Goal: Task Accomplishment & Management: Use online tool/utility

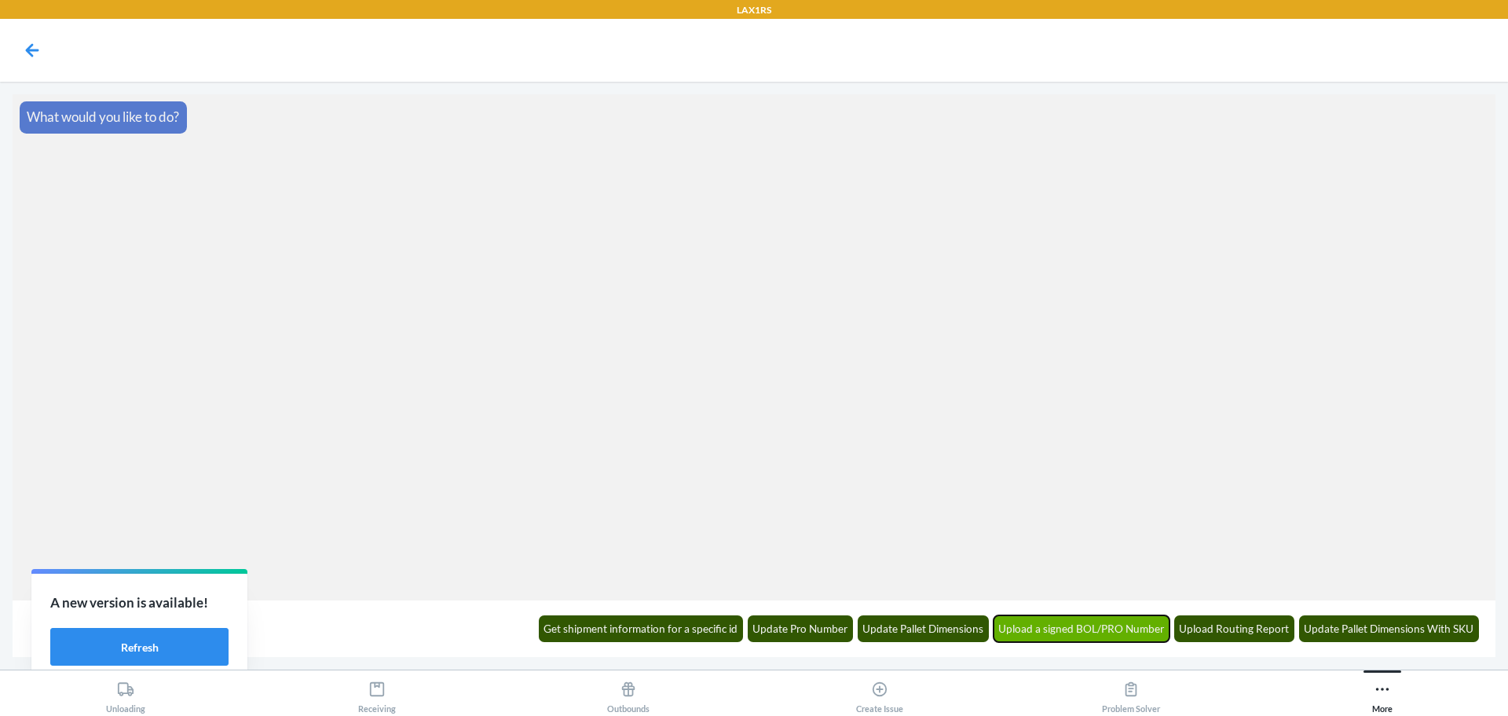
click at [1116, 625] on button "Upload a signed BOL/PRO Number" at bounding box center [1082, 628] width 177 height 27
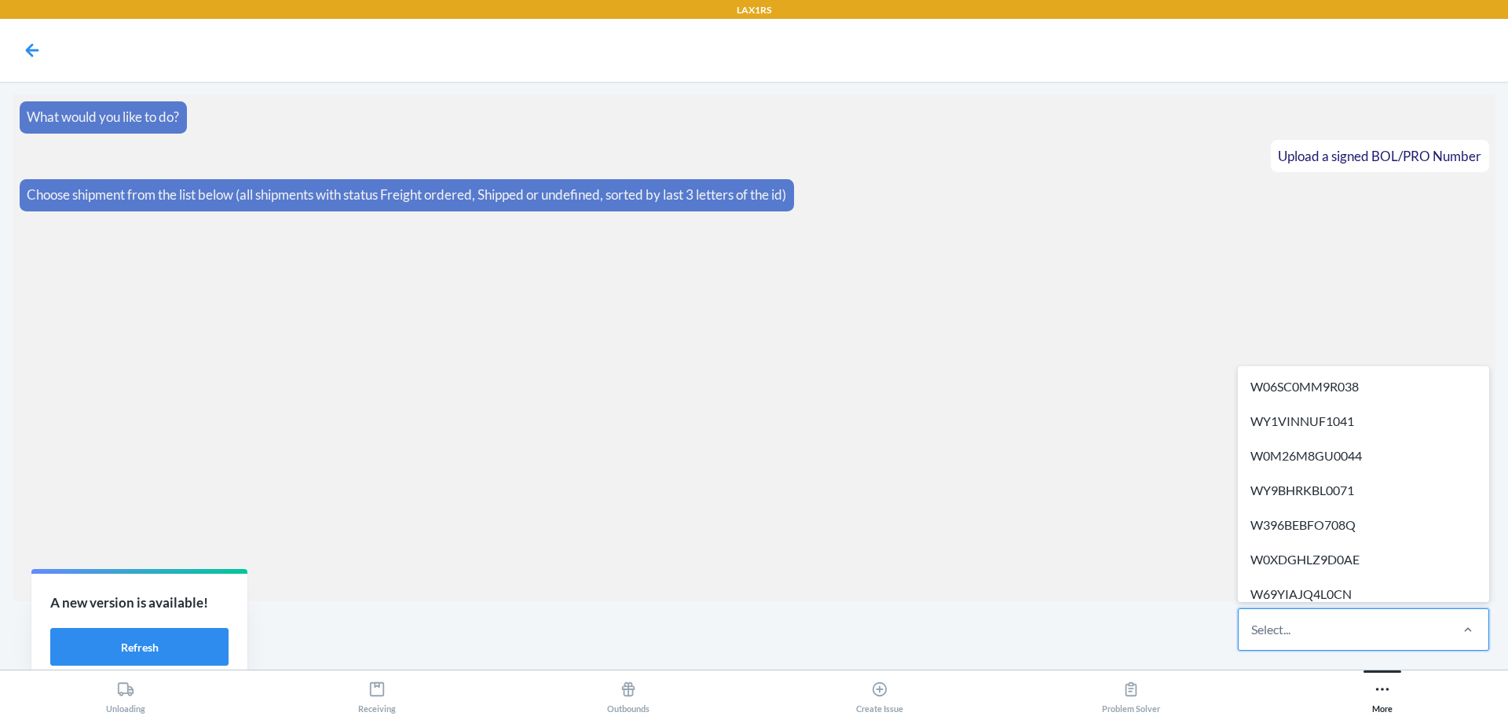
click at [1306, 646] on div "Select..." at bounding box center [1343, 629] width 209 height 41
click at [1253, 639] on input "option W06SC0MM9R038 focused, 1 of 517. 517 results available. Use Up and Down …" at bounding box center [1252, 629] width 2 height 19
paste input "WT7OFEFA201T0"
type input "WT7OFEFA201T0"
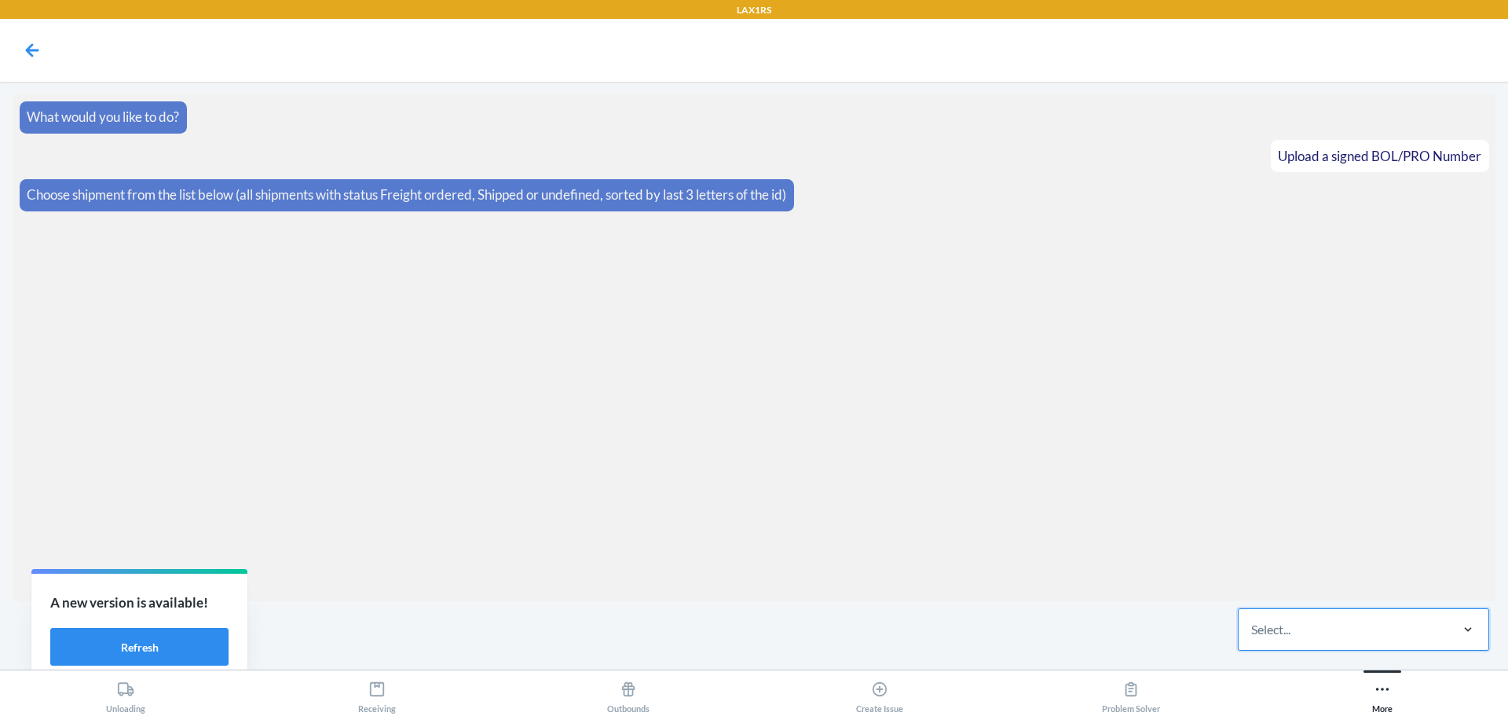
click at [1294, 625] on div "Select..." at bounding box center [1343, 629] width 209 height 41
click at [1253, 625] on input "0 results available. Select is focused ,type to refine list, press Down to open…" at bounding box center [1252, 629] width 2 height 19
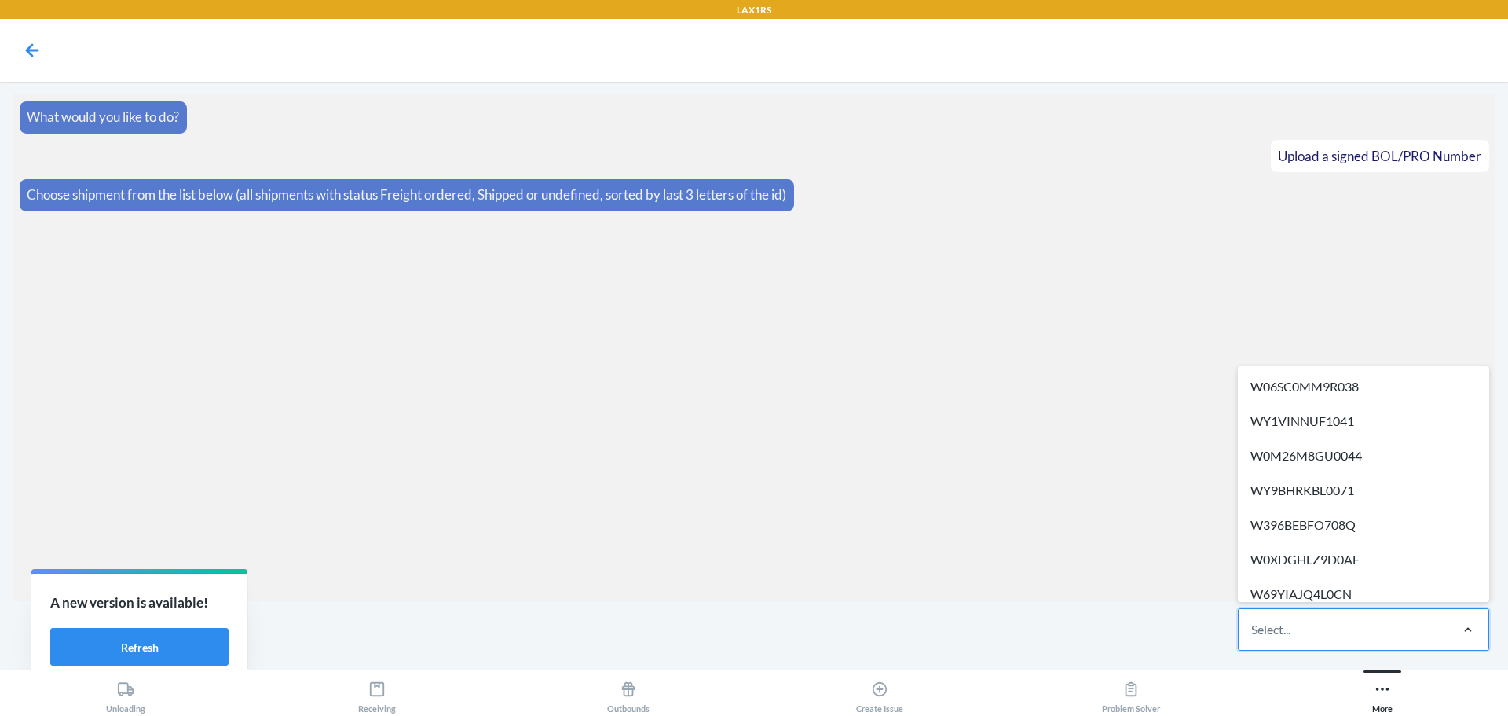
paste input "WNNUZSK0DCVMG"
type input "WNNUZSK0DCVMG"
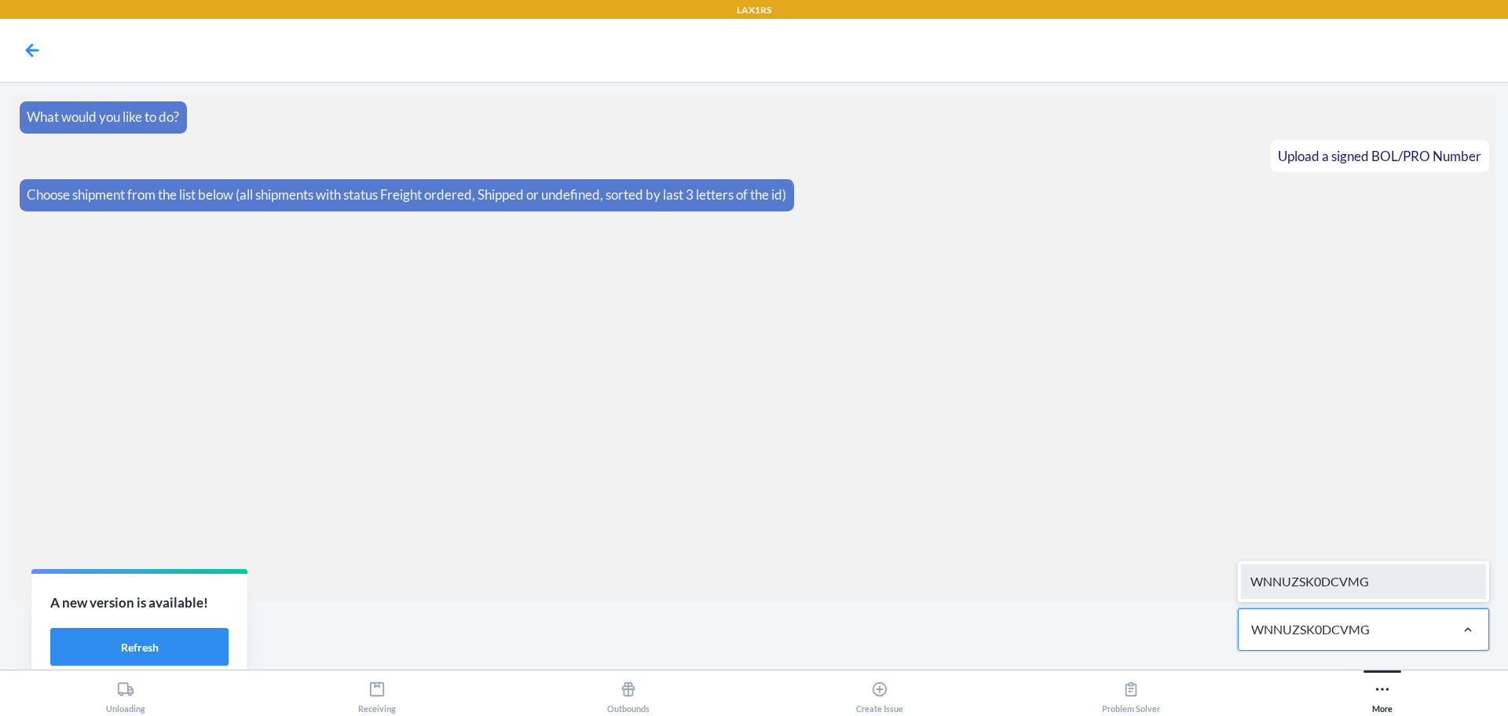
click at [1330, 588] on div "WNNUZSK0DCVMG" at bounding box center [1363, 581] width 245 height 35
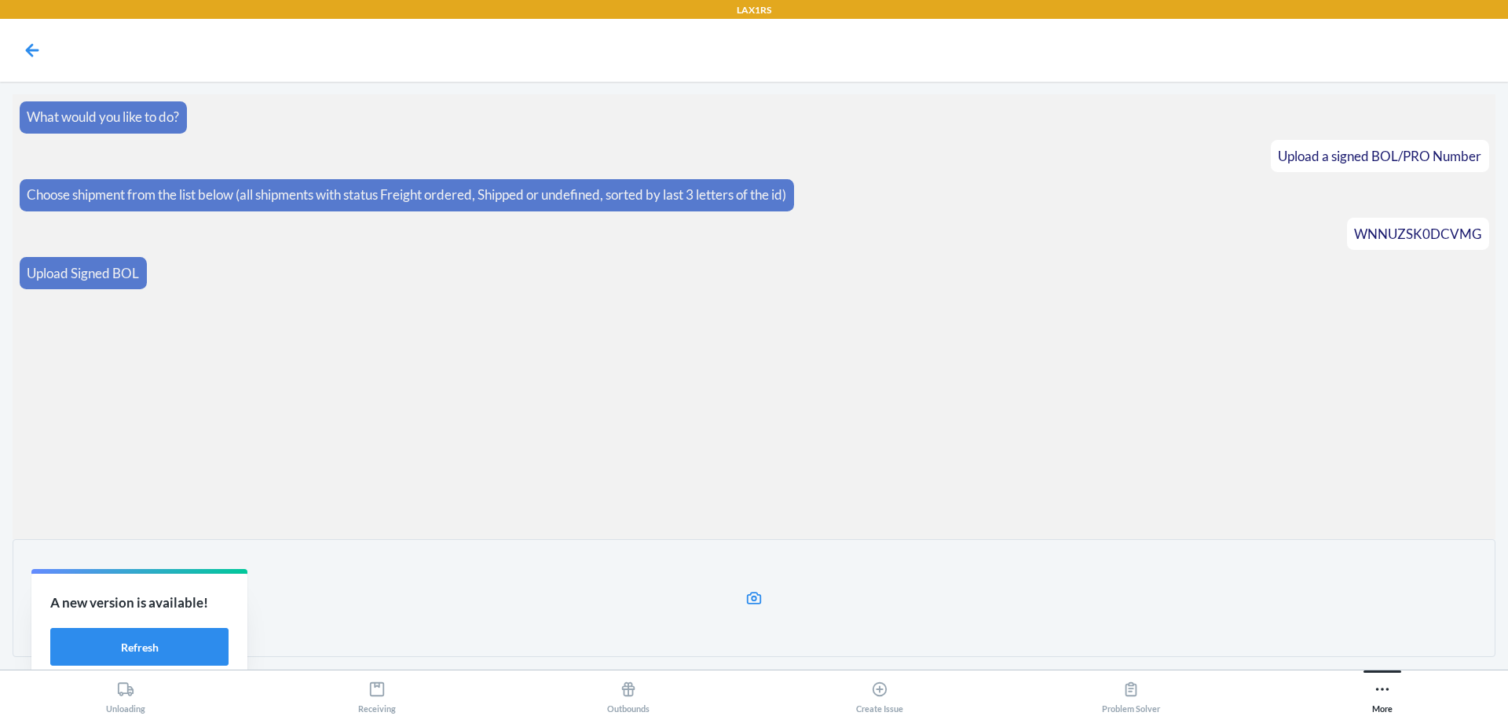
click at [751, 588] on label at bounding box center [754, 598] width 1483 height 118
click at [0, 0] on input "file" at bounding box center [0, 0] width 0 height 0
click at [770, 601] on label at bounding box center [754, 598] width 1483 height 118
click at [0, 0] on input "file" at bounding box center [0, 0] width 0 height 0
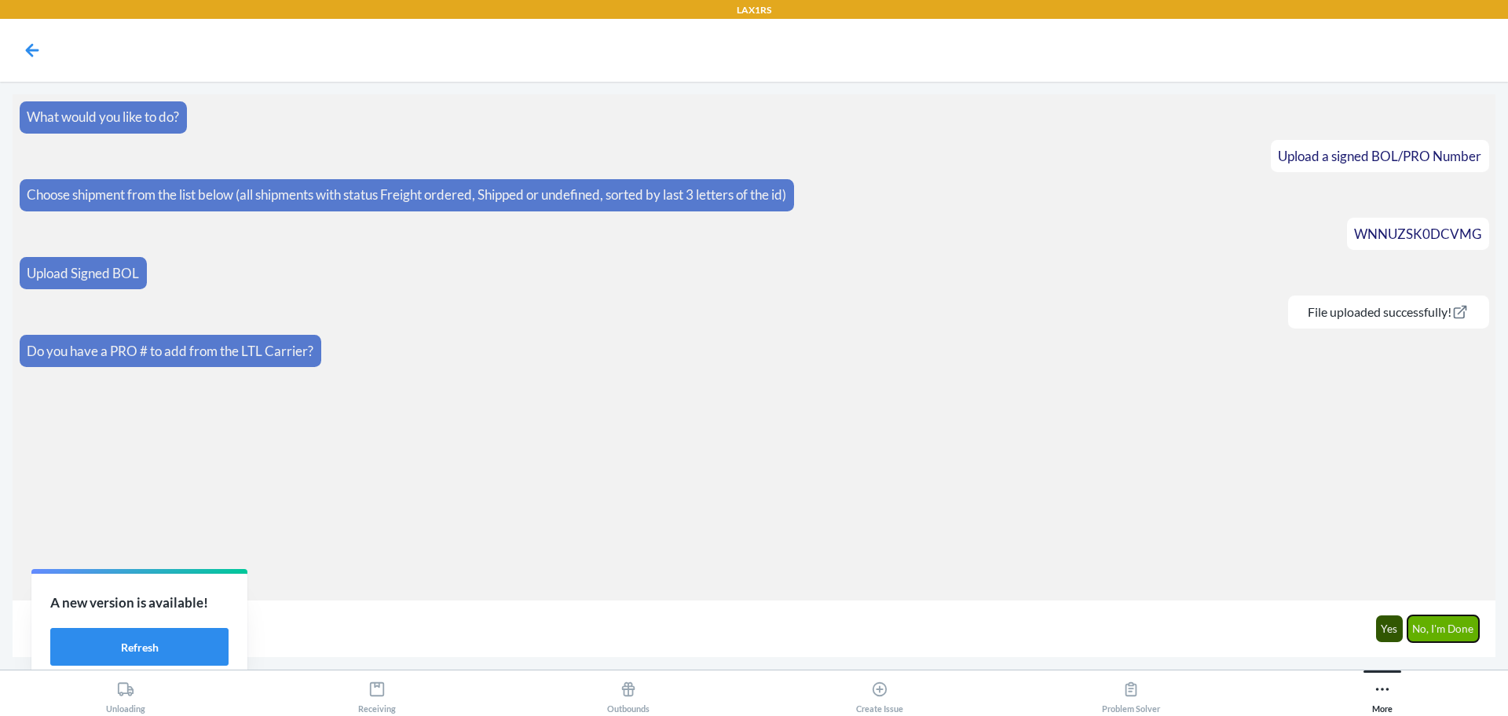
click at [1445, 626] on button "No, I'm Done" at bounding box center [1444, 628] width 72 height 27
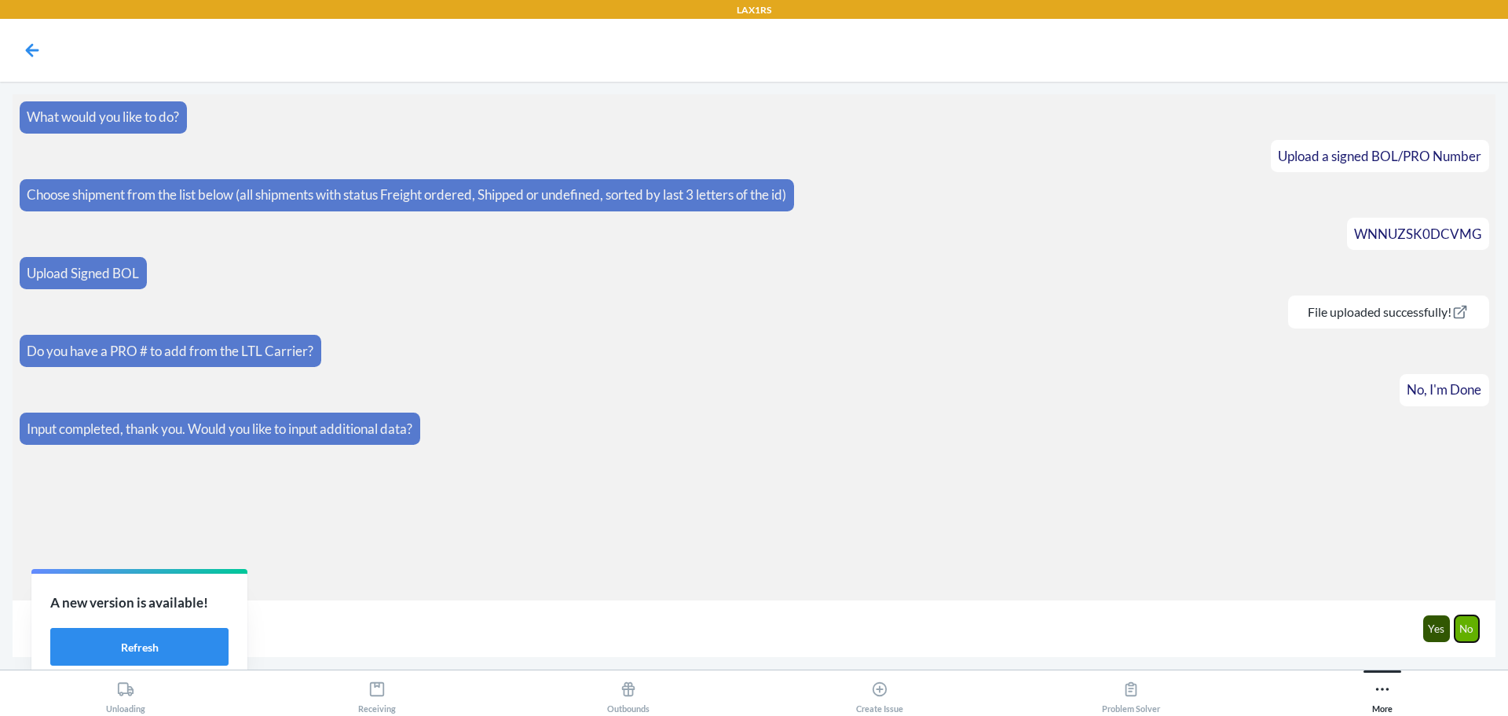
click at [1456, 622] on button "No" at bounding box center [1467, 628] width 25 height 27
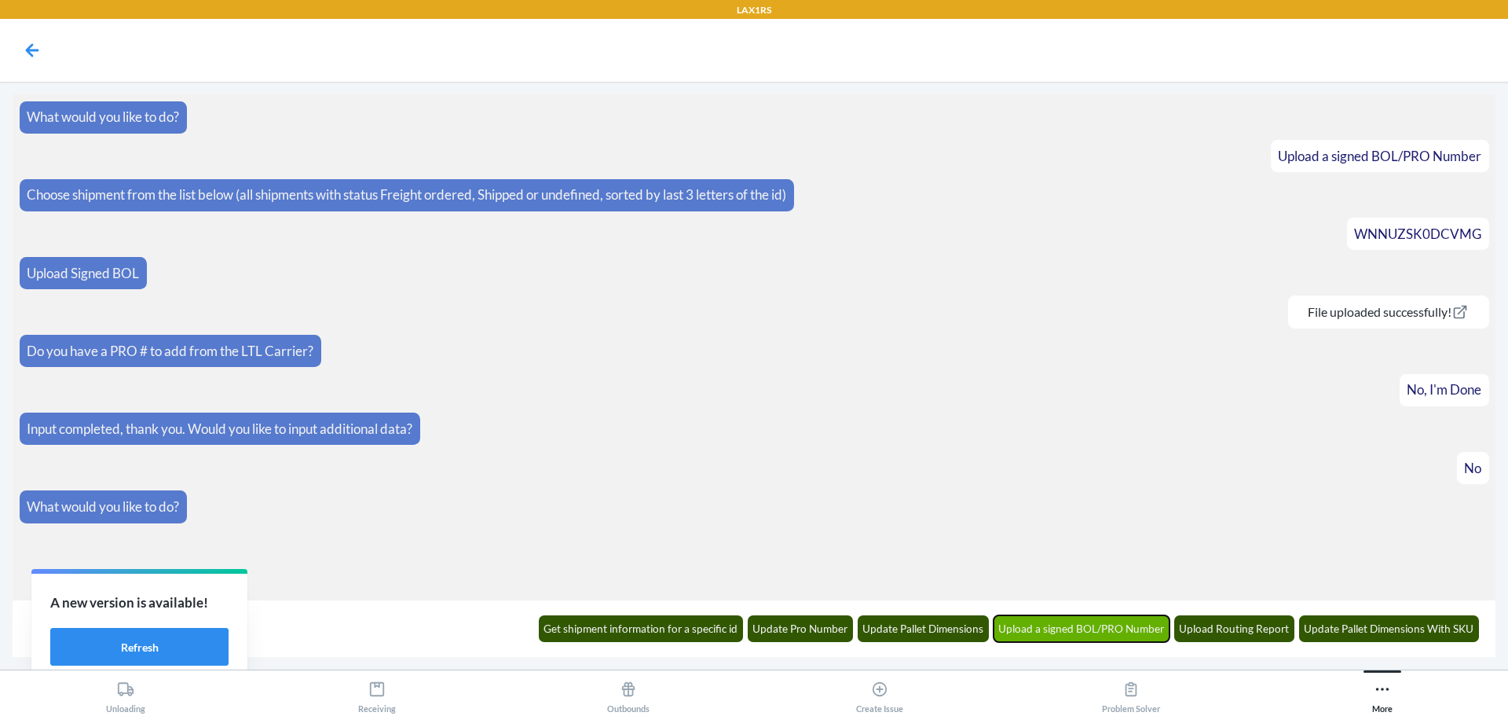
click at [1079, 618] on button "Upload a signed BOL/PRO Number" at bounding box center [1082, 628] width 177 height 27
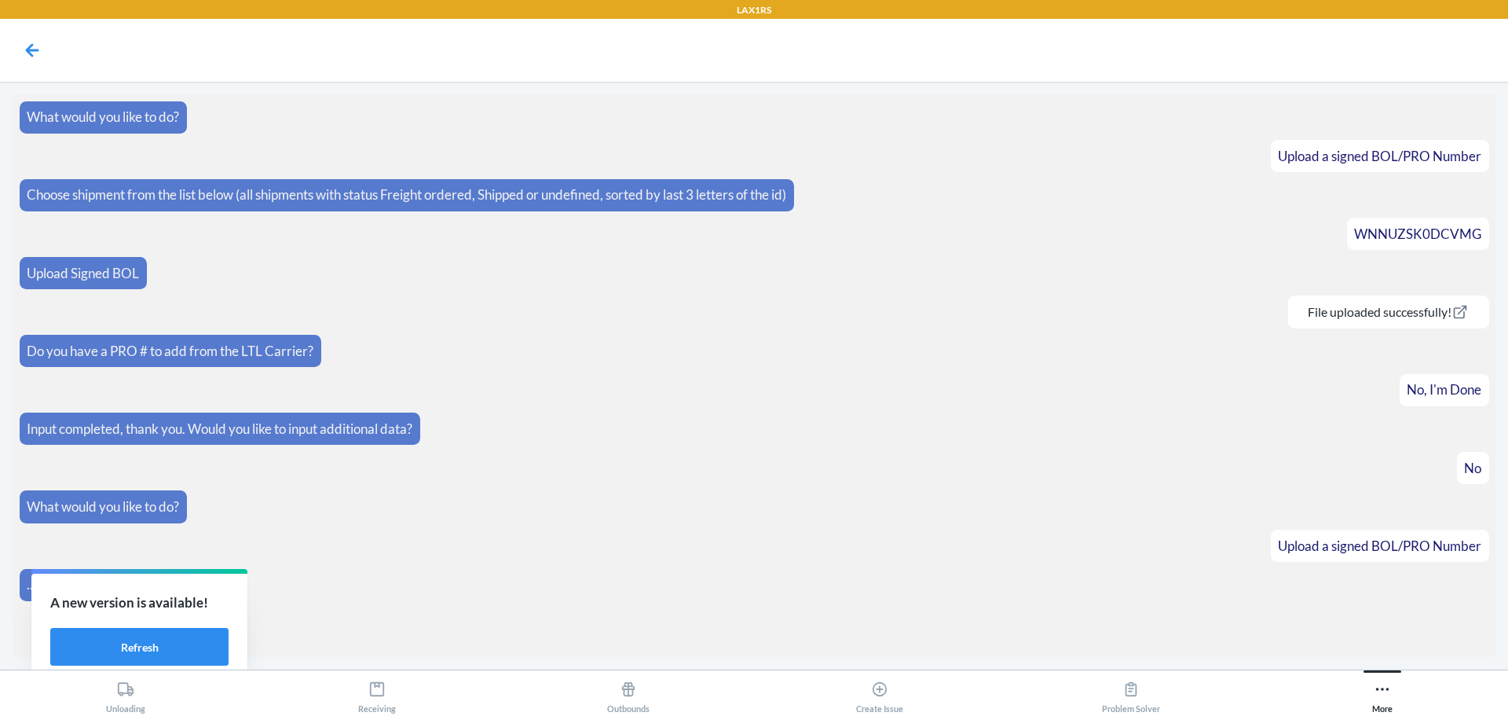
scroll to position [6, 0]
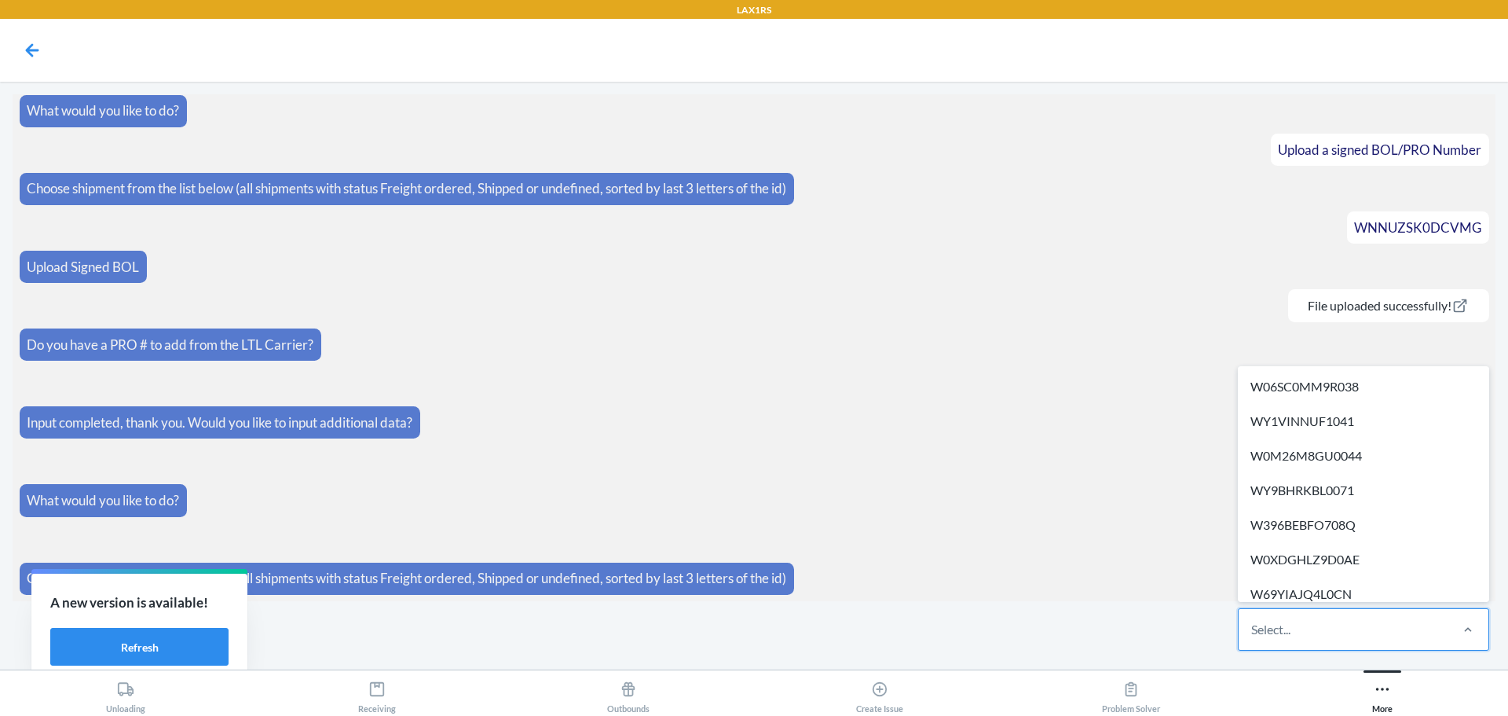
click at [1324, 628] on div "Select..." at bounding box center [1343, 629] width 209 height 41
click at [1253, 628] on input "option W06SC0MM9R038 focused, 1 of 514. 514 results available. Use Up and Down …" at bounding box center [1252, 629] width 2 height 19
paste input "WNNUZSK0DCVMG"
type input "WNNUZSK0DCVMG"
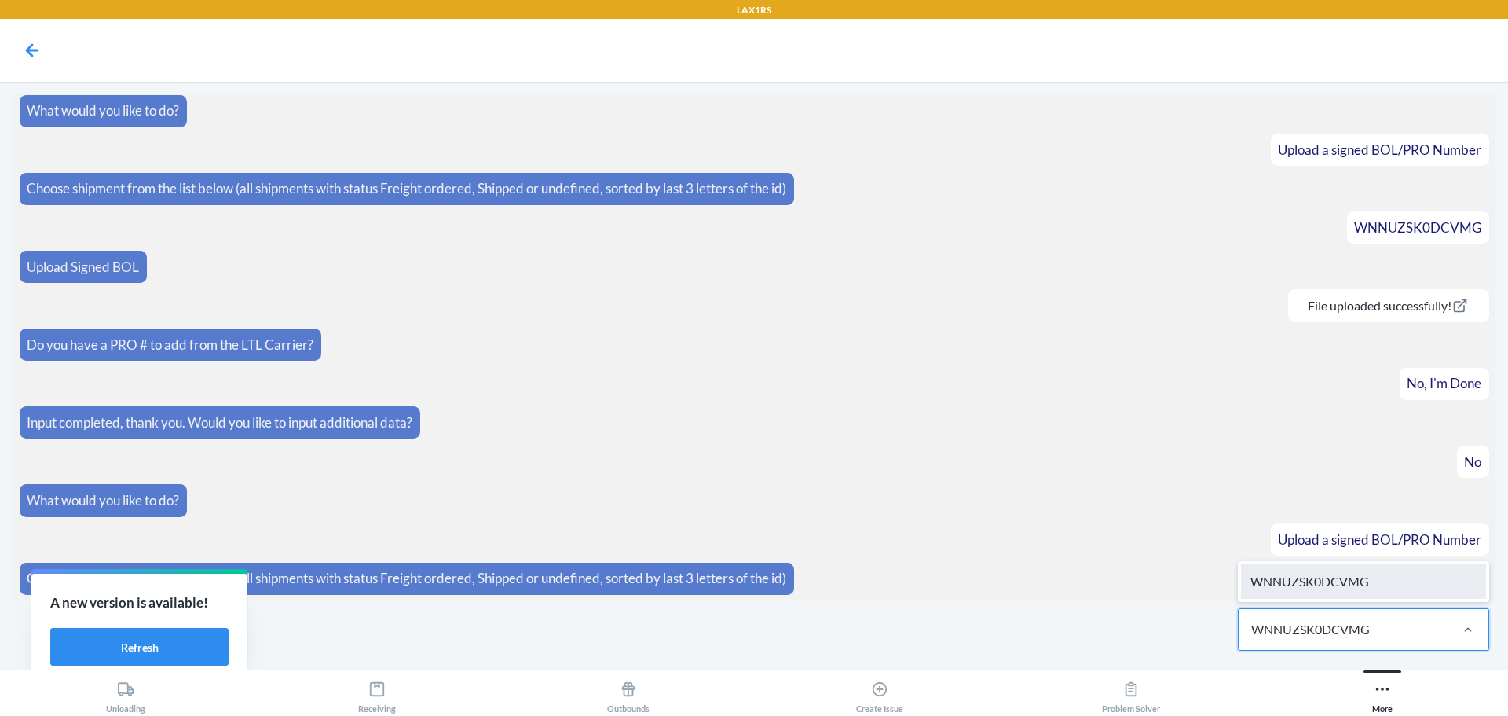
click at [1340, 592] on div "WNNUZSK0DCVMG" at bounding box center [1363, 581] width 245 height 35
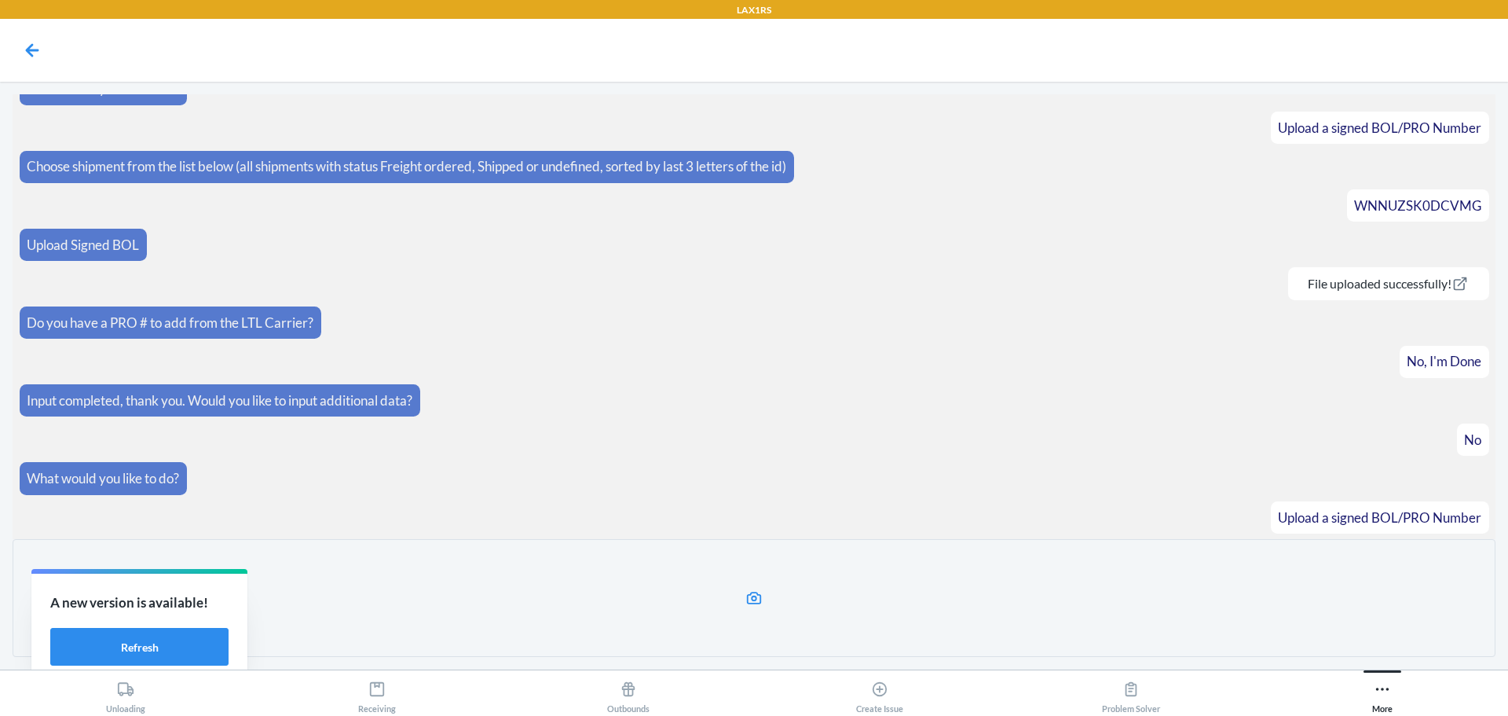
scroll to position [146, 0]
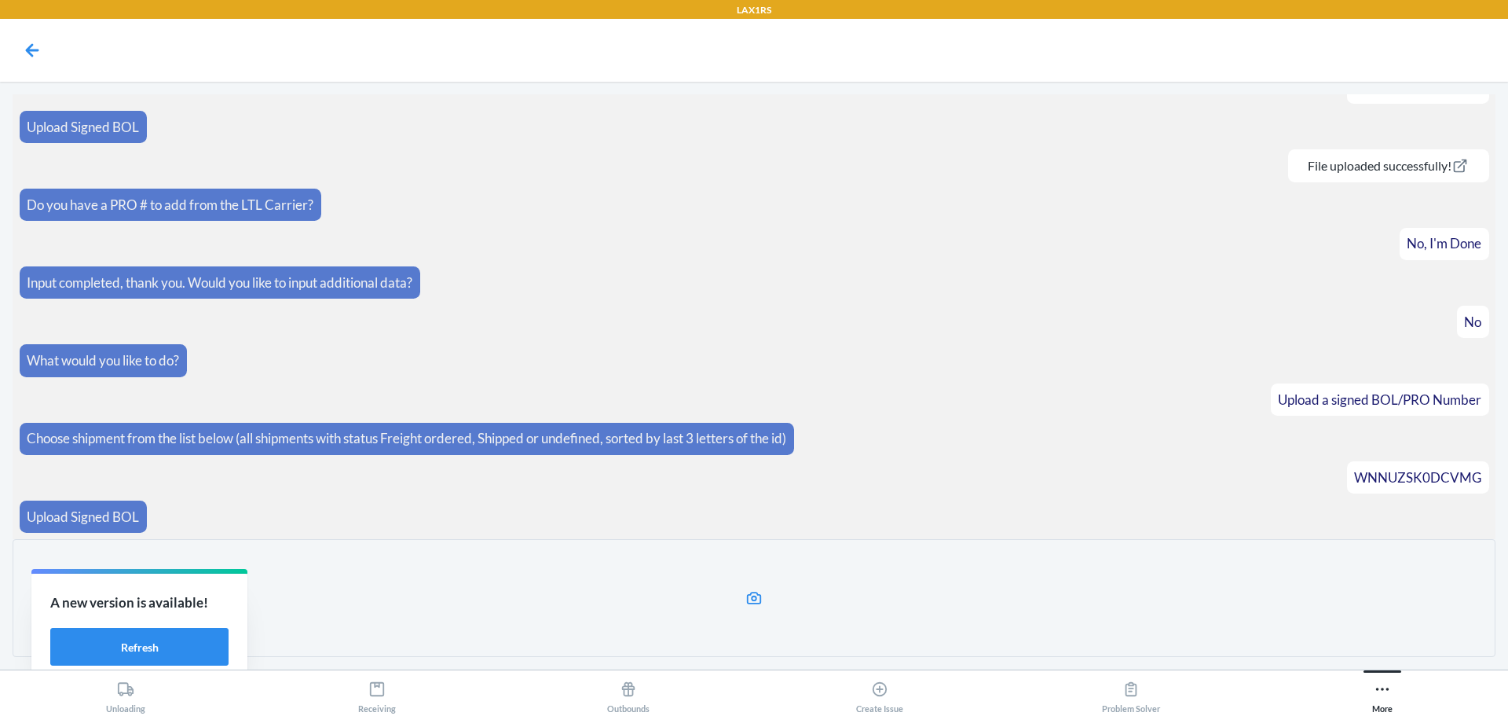
click at [778, 601] on label at bounding box center [754, 598] width 1483 height 118
click at [0, 0] on input "file" at bounding box center [0, 0] width 0 height 0
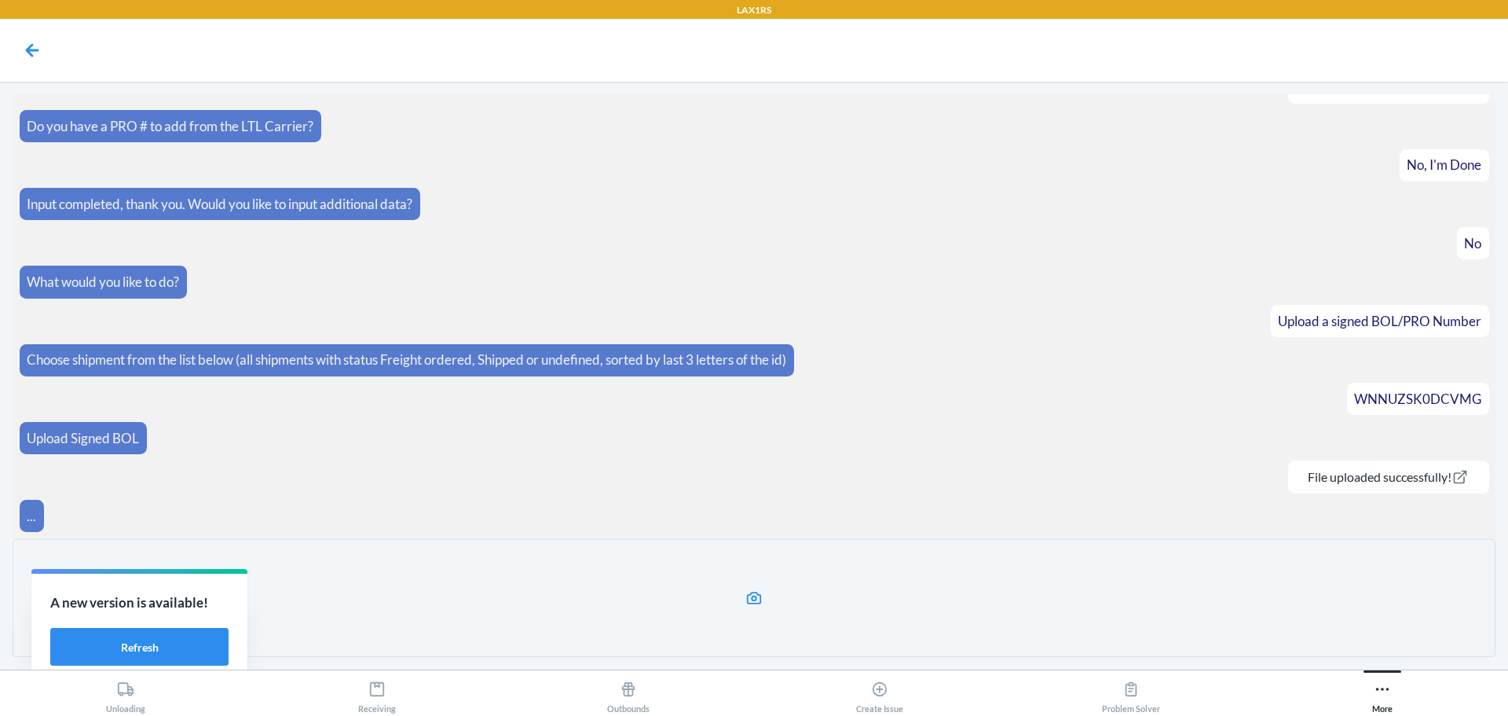
scroll to position [163, 0]
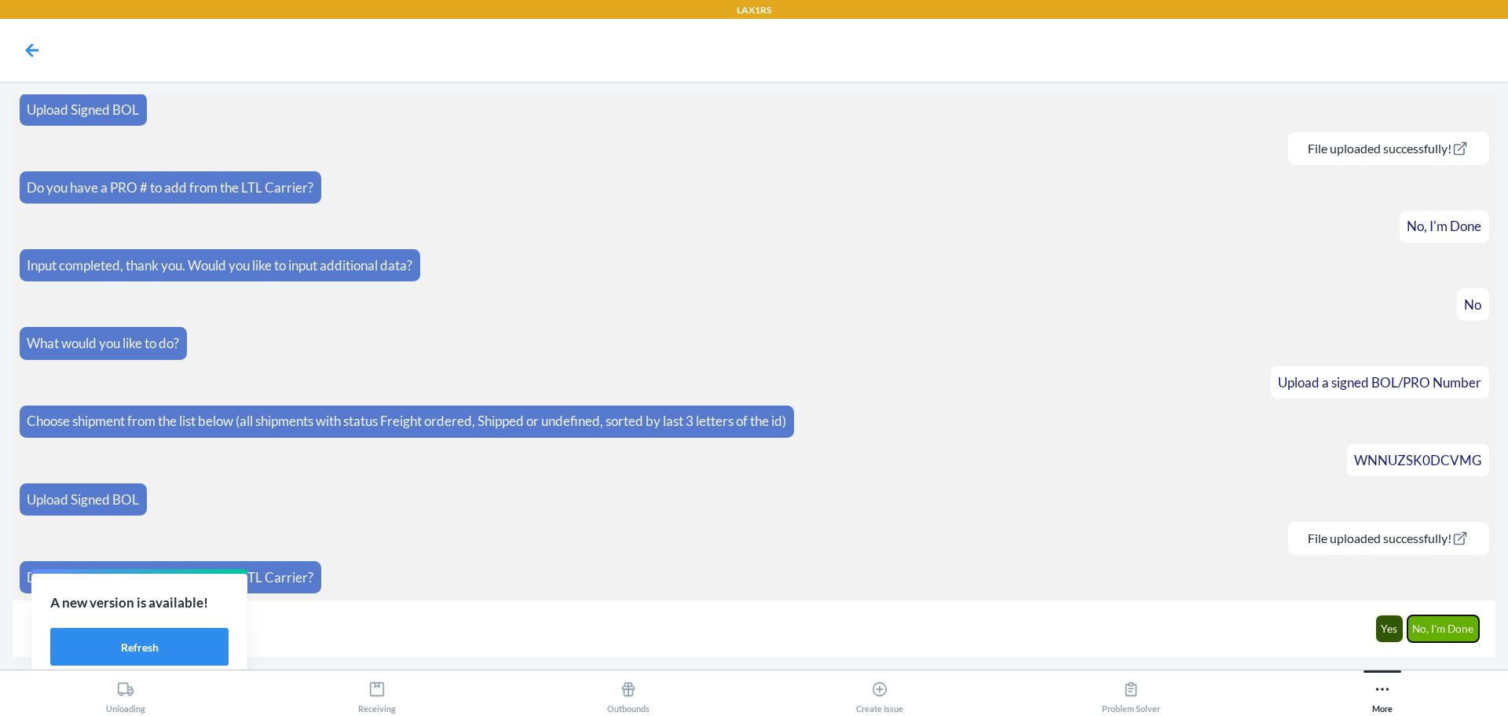
click at [1434, 636] on button "No, I'm Done" at bounding box center [1444, 628] width 72 height 27
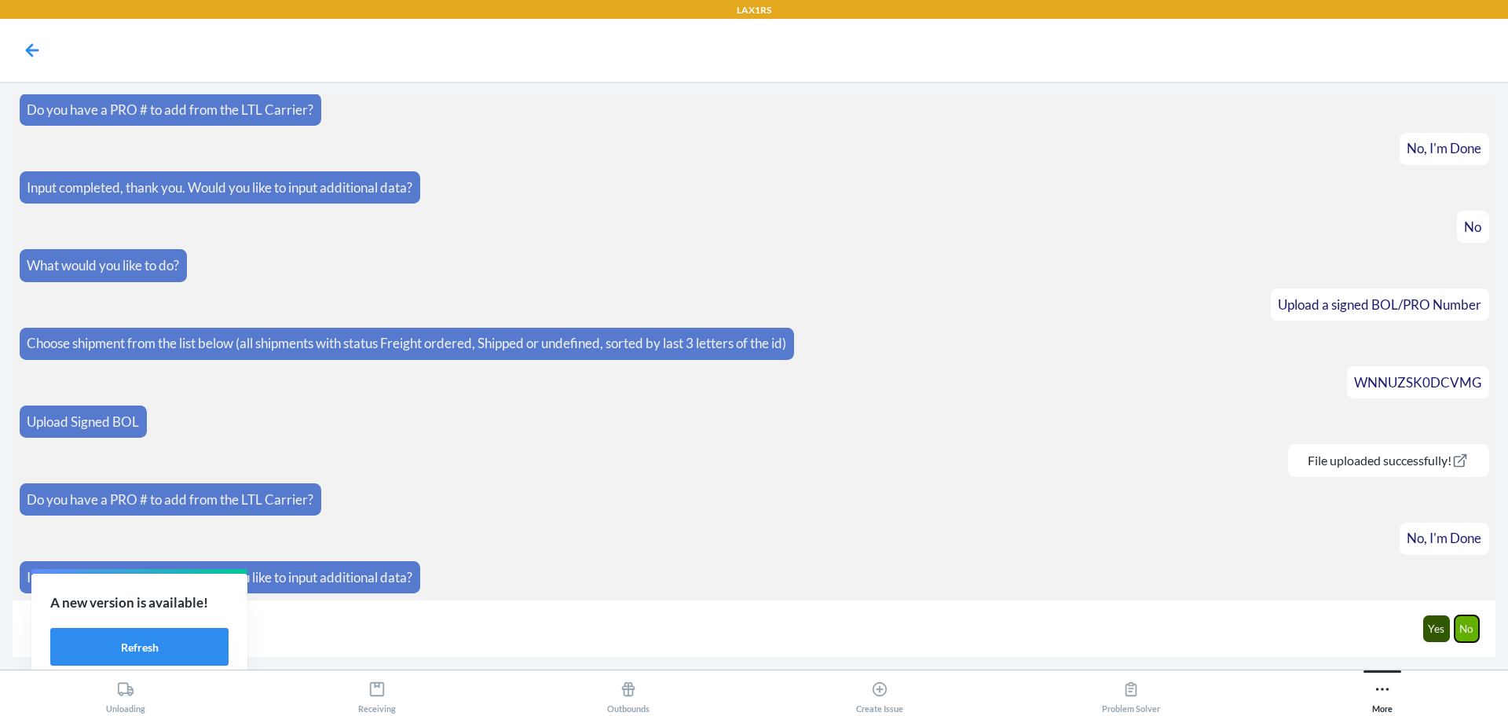
click at [1457, 630] on button "No" at bounding box center [1467, 628] width 25 height 27
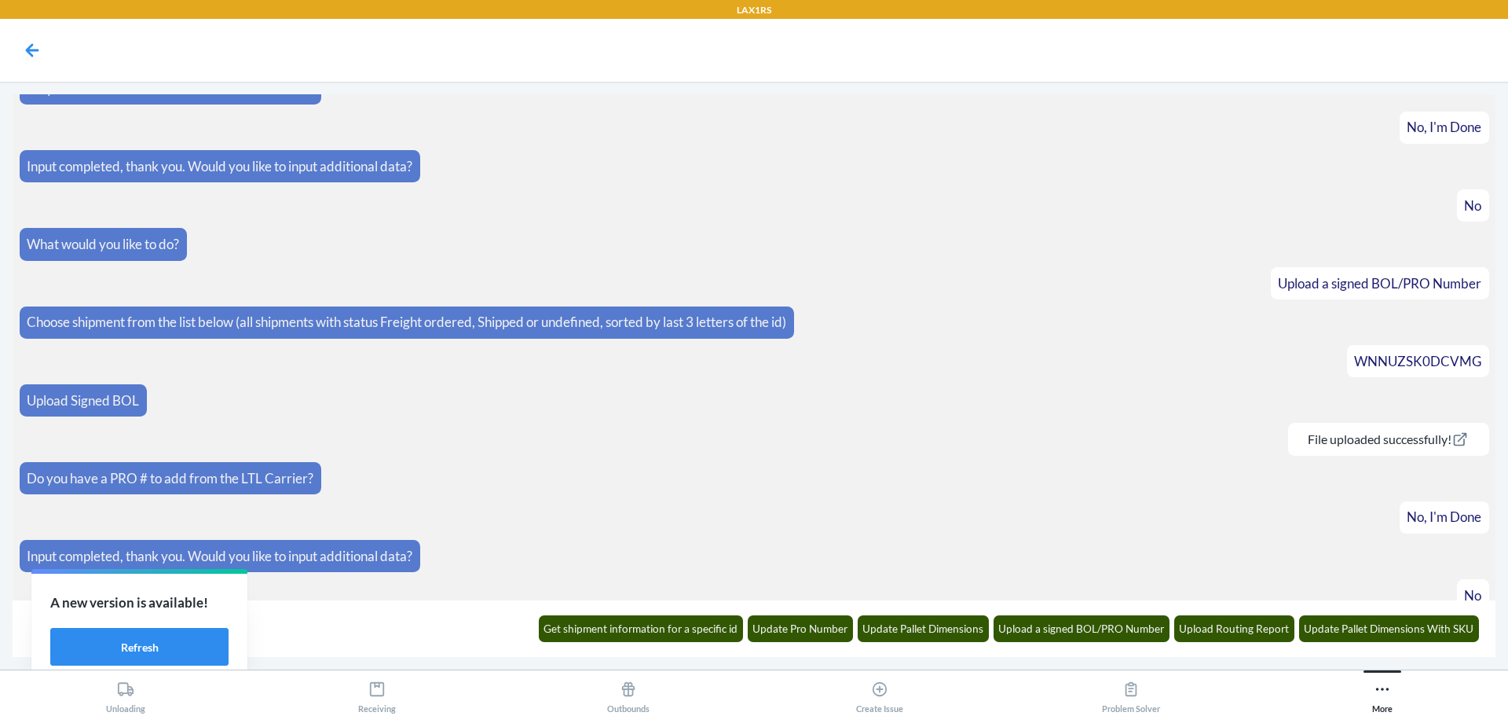
scroll to position [319, 0]
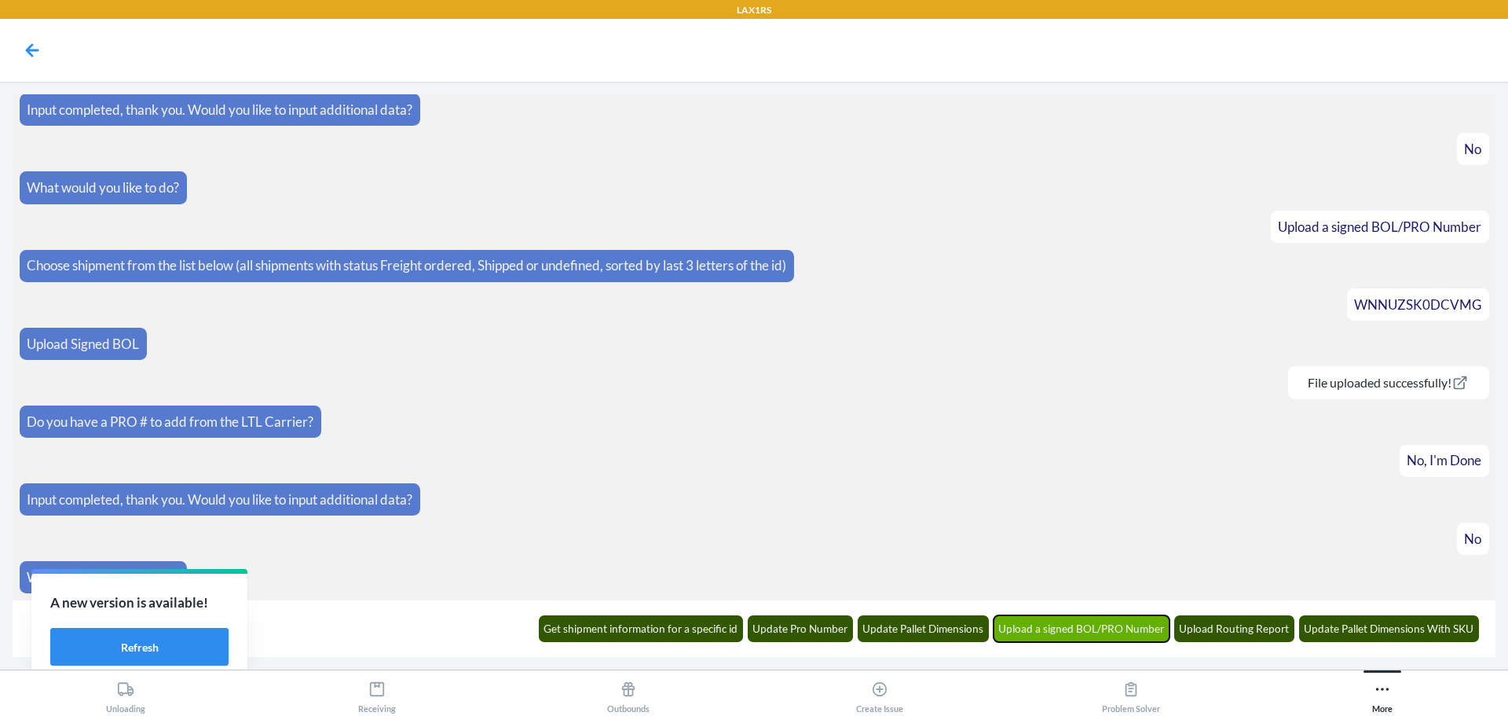
click at [1121, 616] on button "Upload a signed BOL/PRO Number" at bounding box center [1082, 628] width 177 height 27
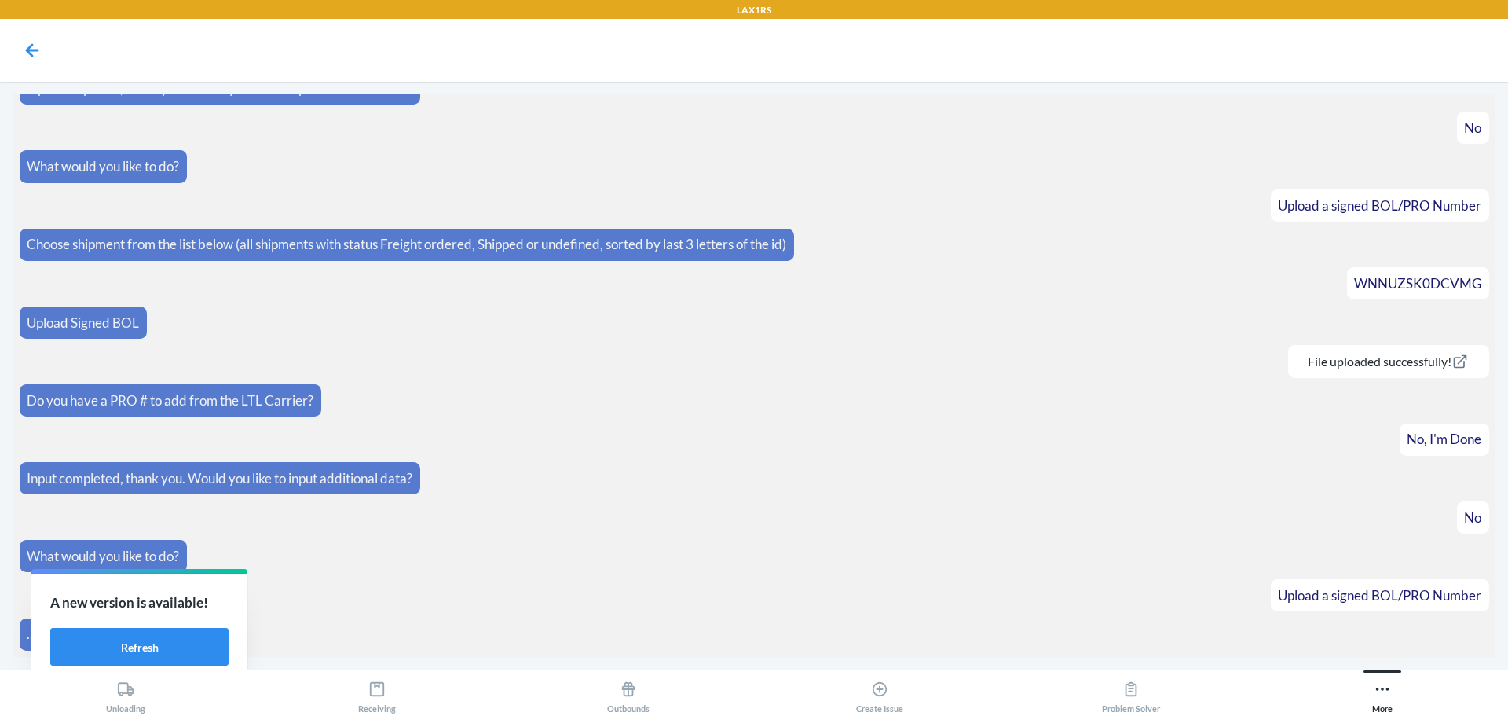
scroll to position [396, 0]
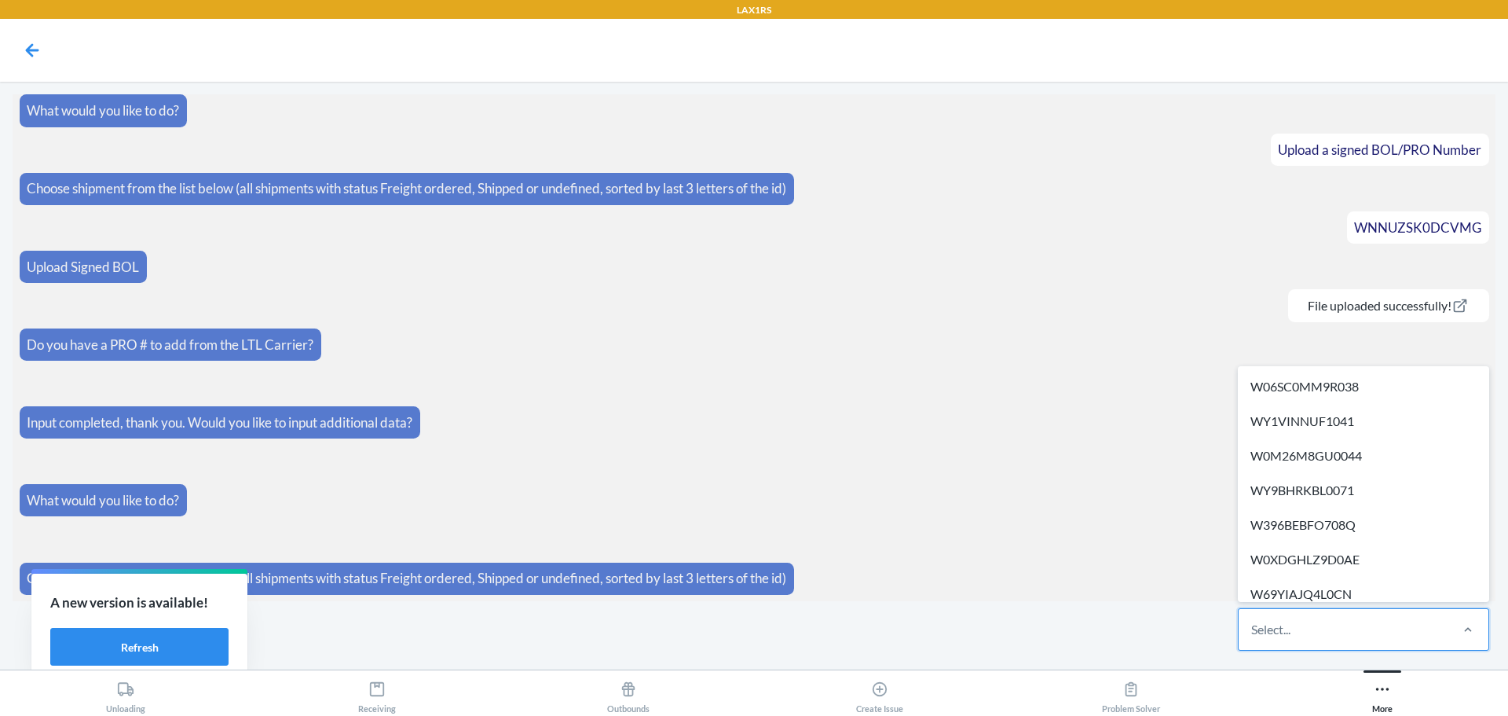
click at [1397, 639] on div "Select..." at bounding box center [1343, 629] width 209 height 41
click at [1253, 639] on input "option W06SC0MM9R038 focused, 1 of 514. 514 results available. Use Up and Down …" at bounding box center [1252, 629] width 2 height 19
paste input "WT7OFEFA201T0"
type input "WT7OFEFA201T0"
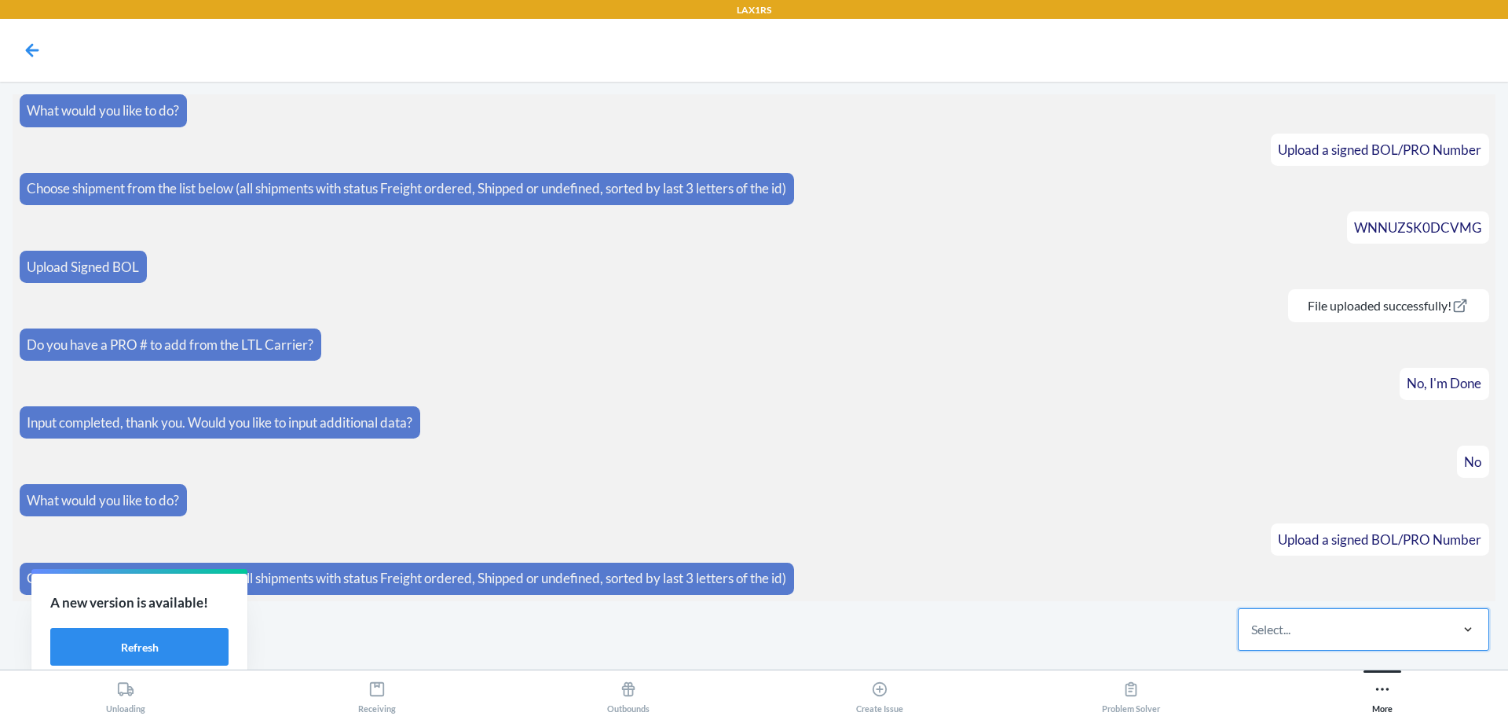
click at [1434, 632] on div "Select..." at bounding box center [1343, 629] width 209 height 41
click at [1253, 632] on input "0 results available. Select is focused ,type to refine list, press Down to open…" at bounding box center [1252, 629] width 2 height 19
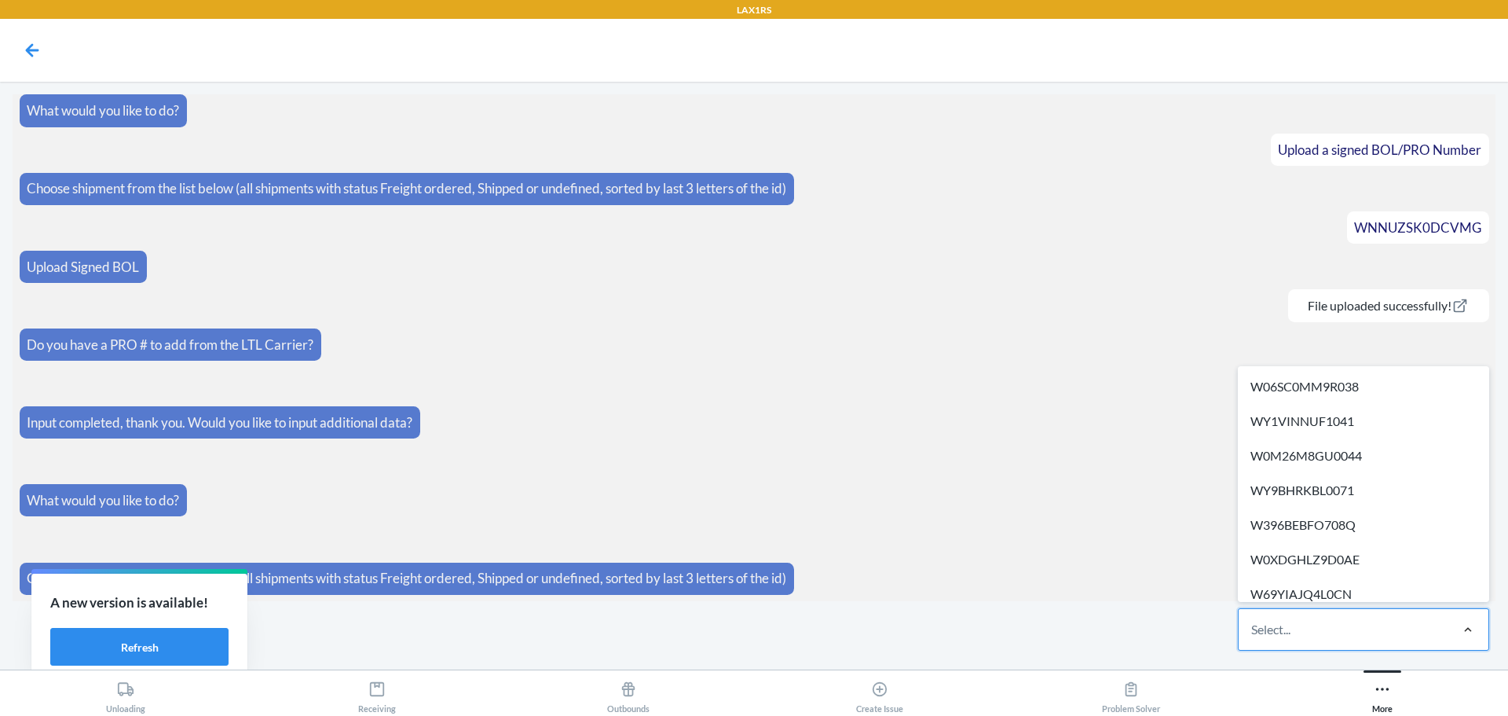
paste input "WT7OFEFA201T0"
type input "WT7OFEFA201T0"
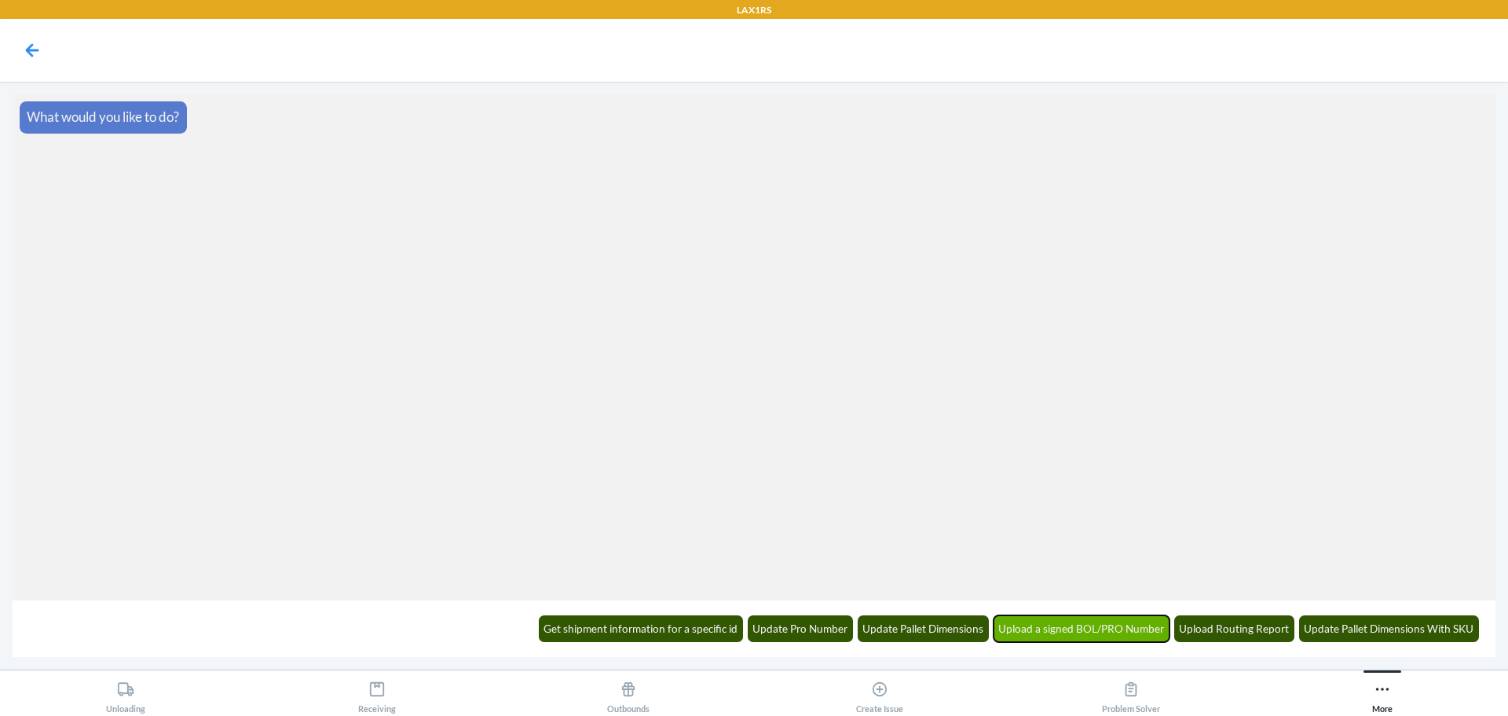
click at [1112, 630] on button "Upload a signed BOL/PRO Number" at bounding box center [1082, 628] width 177 height 27
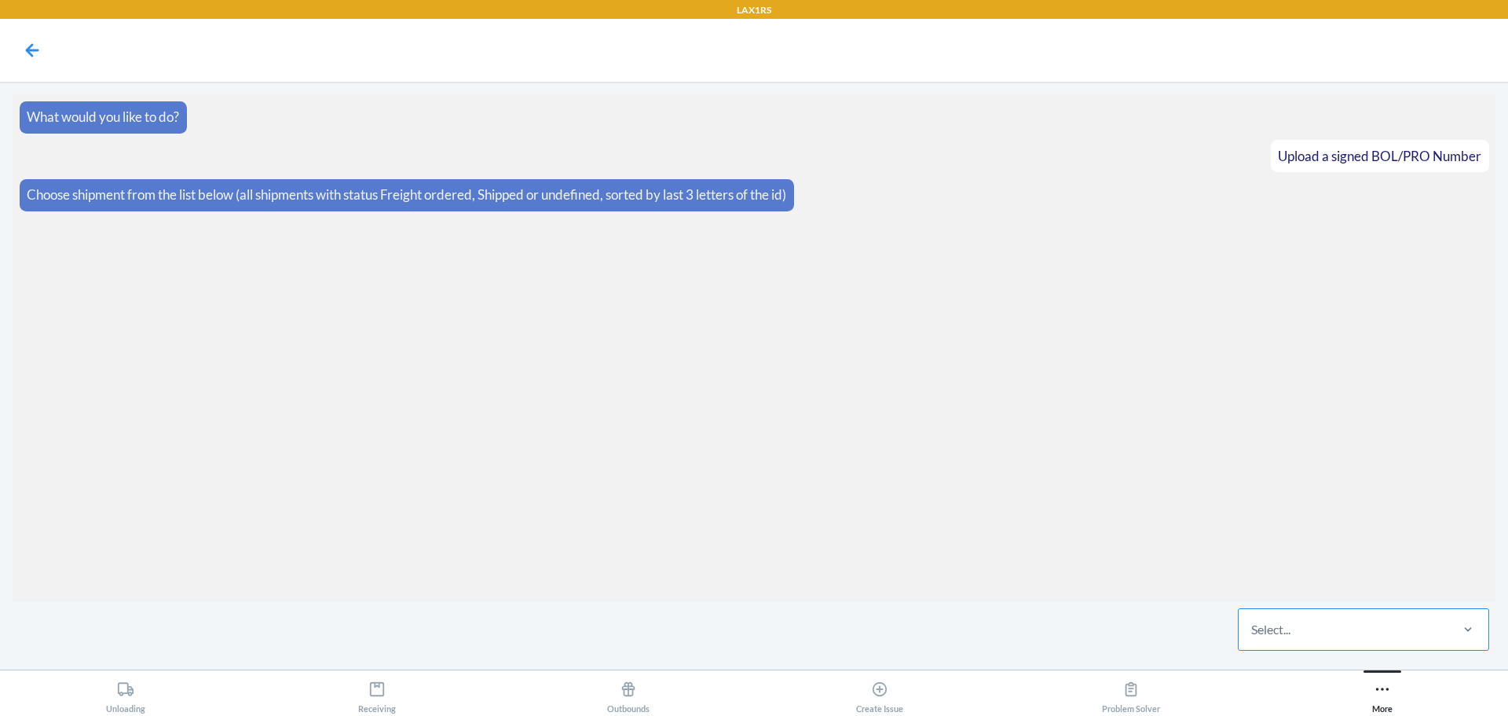
click at [1399, 635] on div "Select..." at bounding box center [1343, 629] width 209 height 41
click at [1253, 635] on input "Select..." at bounding box center [1252, 629] width 2 height 19
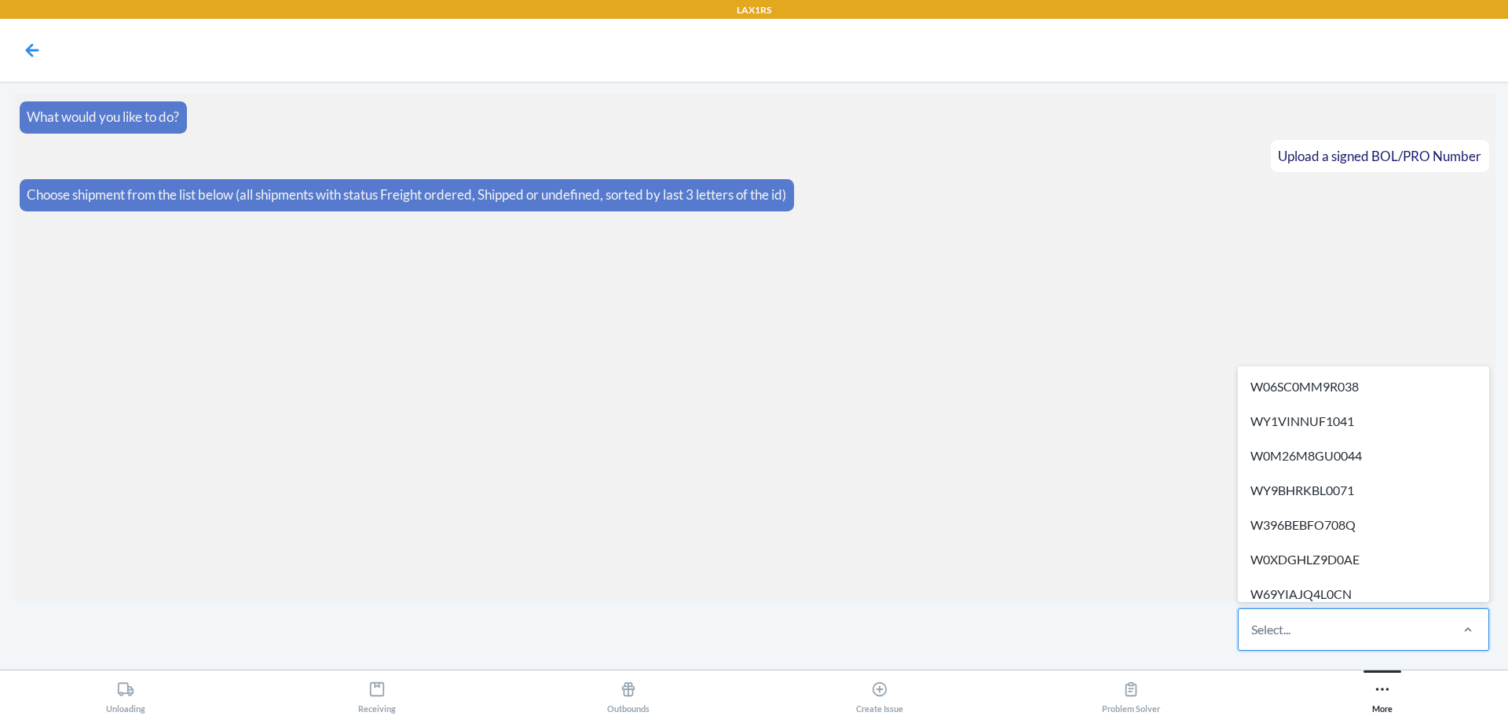
paste input "WT7OFEFA201T0"
type input "WT7OFEFA201T0"
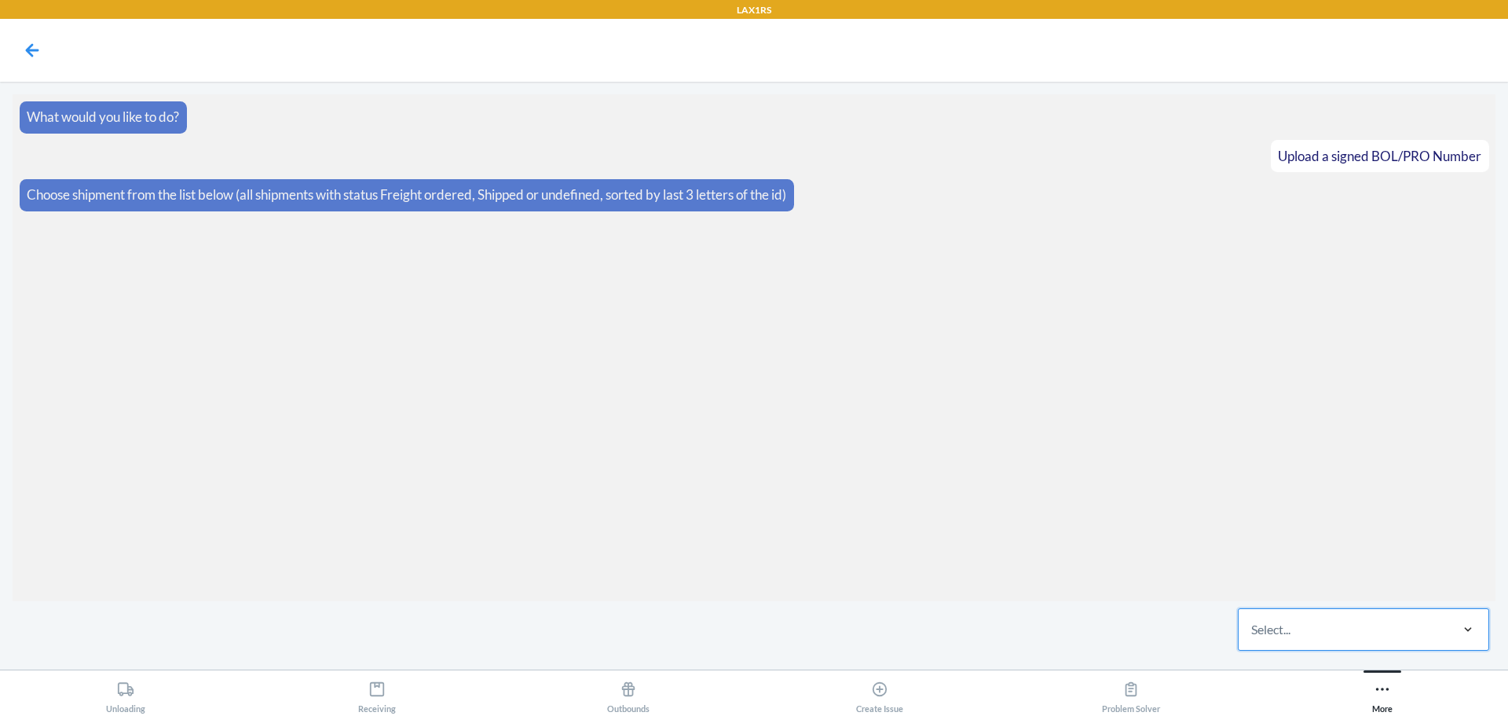
drag, startPoint x: 1474, startPoint y: 631, endPoint x: 578, endPoint y: 233, distance: 980.8
